Goal: Task Accomplishment & Management: Use online tool/utility

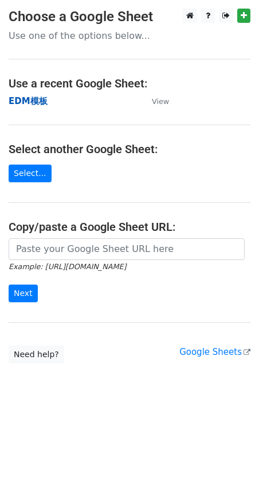
click at [40, 101] on strong "EDM模板" at bounding box center [28, 101] width 39 height 10
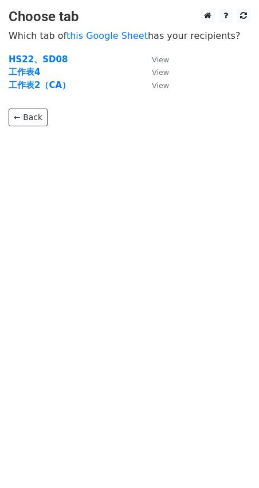
click at [39, 54] on strong "HS22、SD08" at bounding box center [38, 59] width 59 height 10
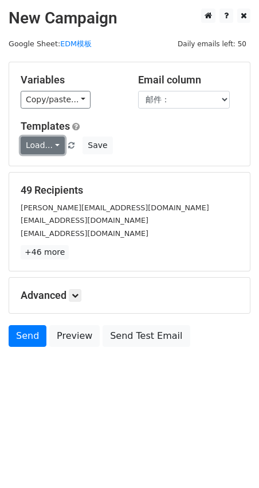
click at [52, 144] on link "Load..." at bounding box center [43, 146] width 44 height 18
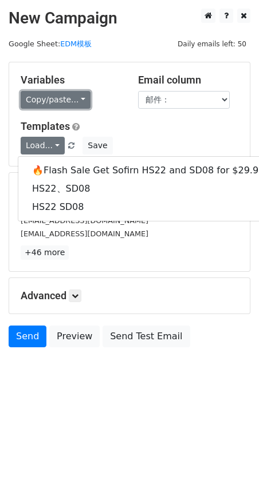
click at [56, 106] on link "Copy/paste..." at bounding box center [56, 100] width 70 height 18
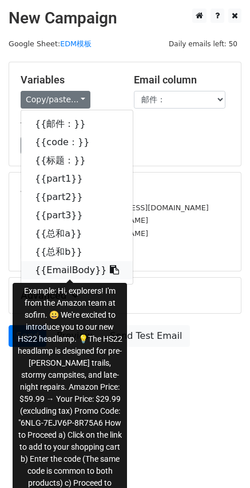
click at [61, 267] on link "{{EmailBody}}" at bounding box center [77, 270] width 112 height 18
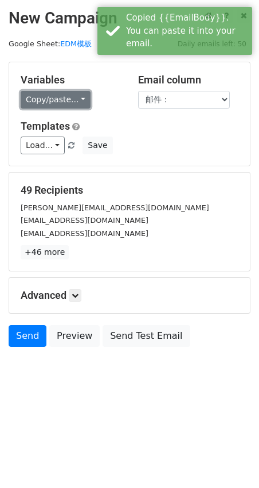
click at [76, 101] on link "Copy/paste..." at bounding box center [56, 100] width 70 height 18
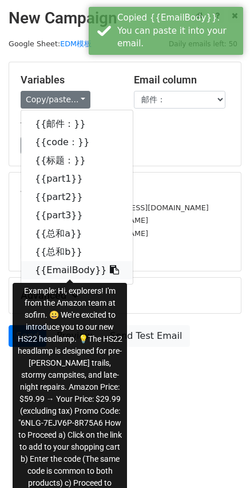
click at [110, 269] on icon at bounding box center [114, 269] width 9 height 9
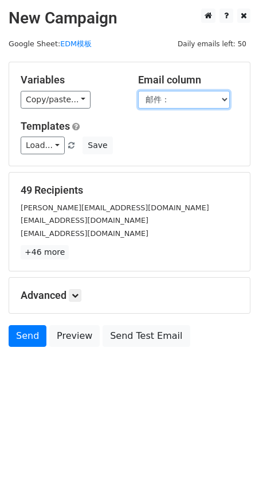
click at [186, 96] on select "邮件： code： 标题： part1 part2 part3 总和a 总和b EmailBody" at bounding box center [184, 100] width 92 height 18
click at [138, 91] on select "邮件： code： 标题： part1 part2 part3 总和a 总和b EmailBody" at bounding box center [184, 100] width 92 height 18
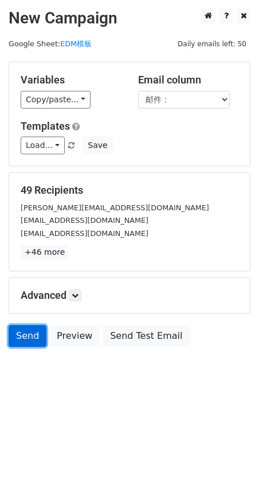
click at [27, 333] on link "Send" at bounding box center [28, 336] width 38 height 22
